Goal: Information Seeking & Learning: Stay updated

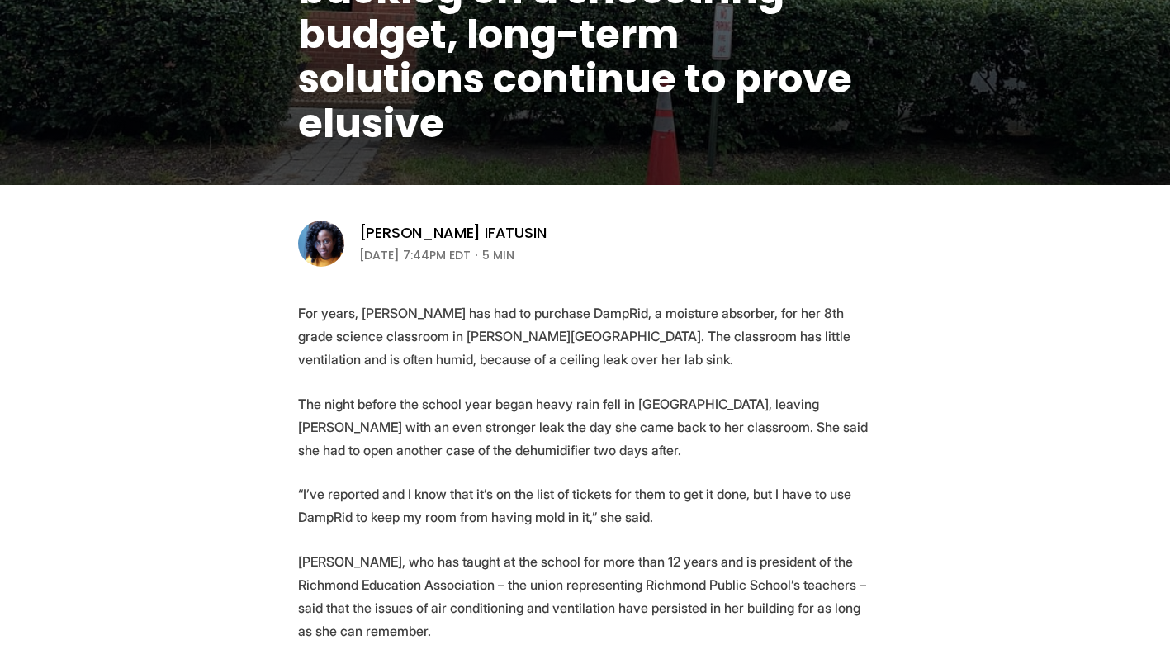
scroll to position [370, 0]
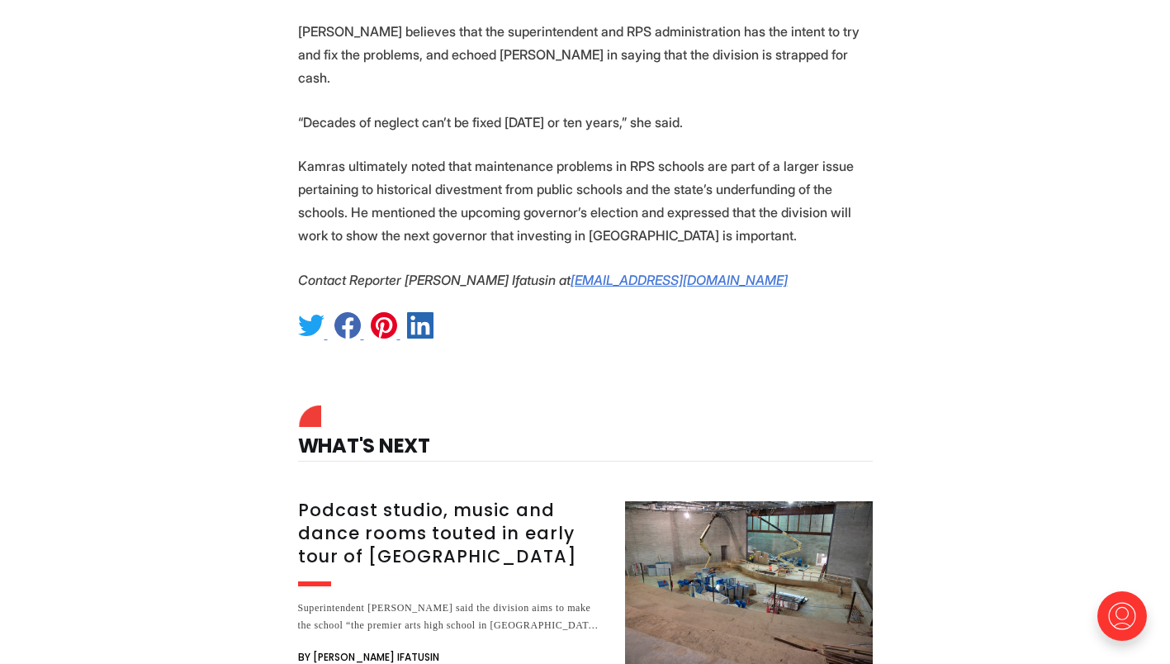
scroll to position [3378, 0]
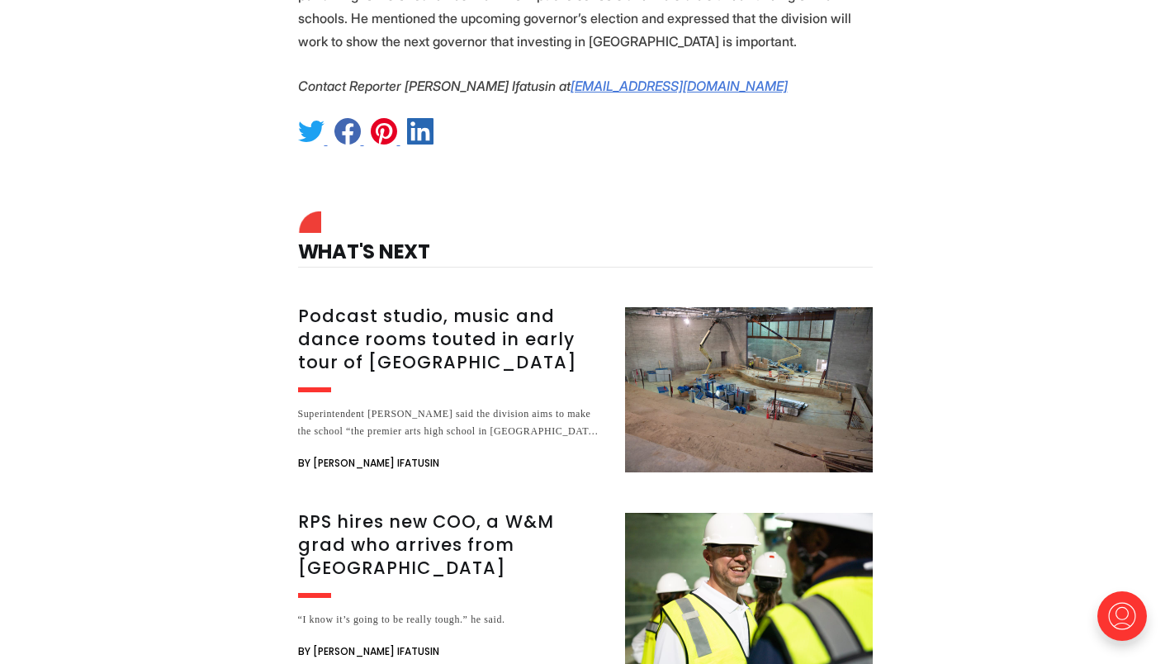
click at [390, 510] on h3 "RPS hires new COO, a W&M grad who arrives from [GEOGRAPHIC_DATA]" at bounding box center [451, 544] width 307 height 69
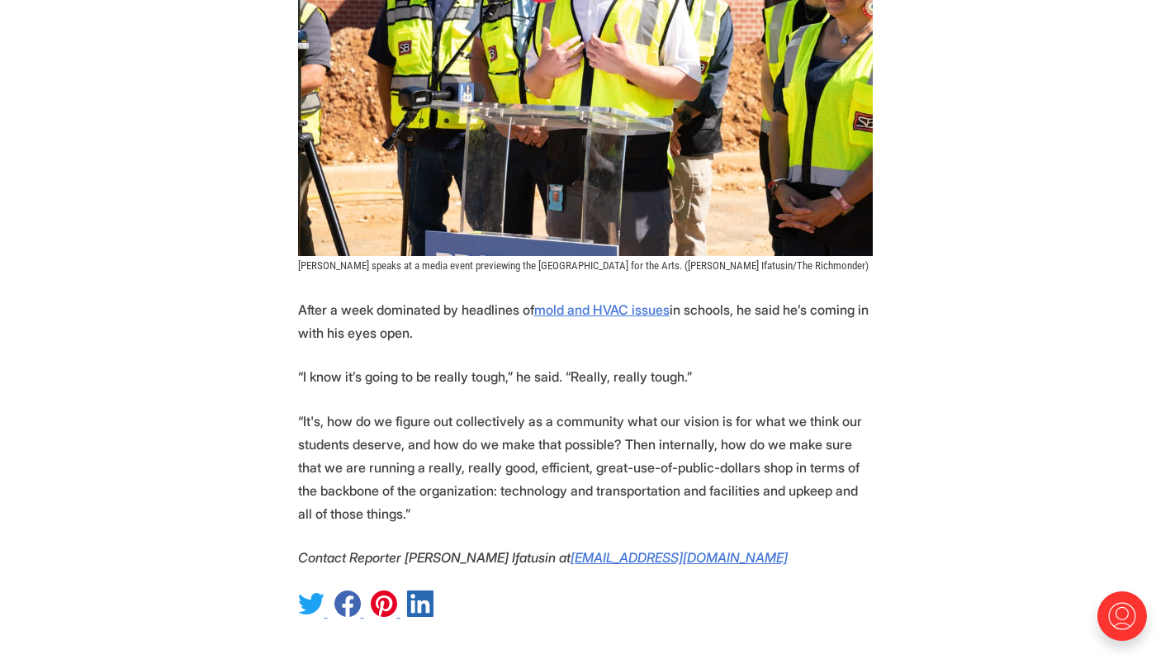
scroll to position [1553, 0]
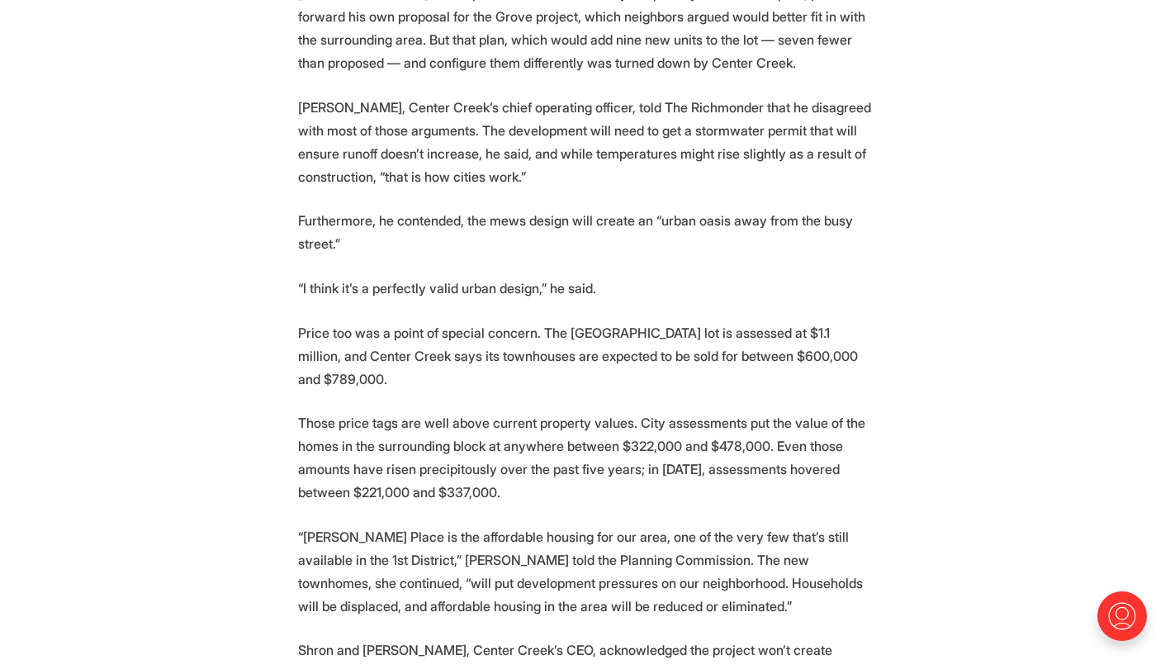
scroll to position [4217, 0]
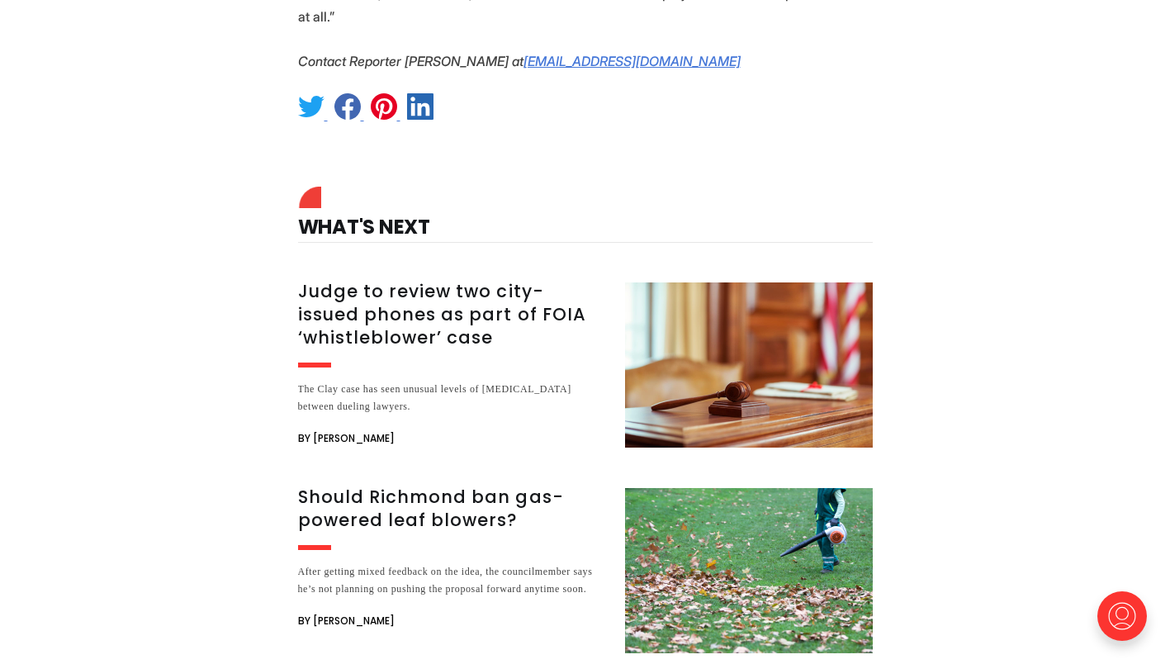
scroll to position [5560, 0]
